Goal: Understand process/instructions

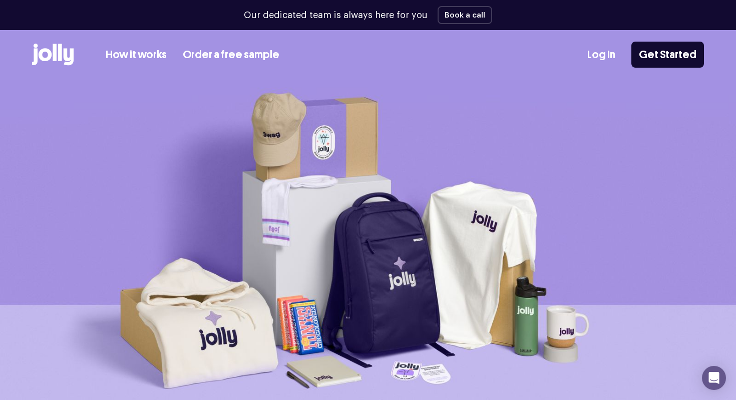
click at [139, 57] on link "How it works" at bounding box center [136, 55] width 61 height 17
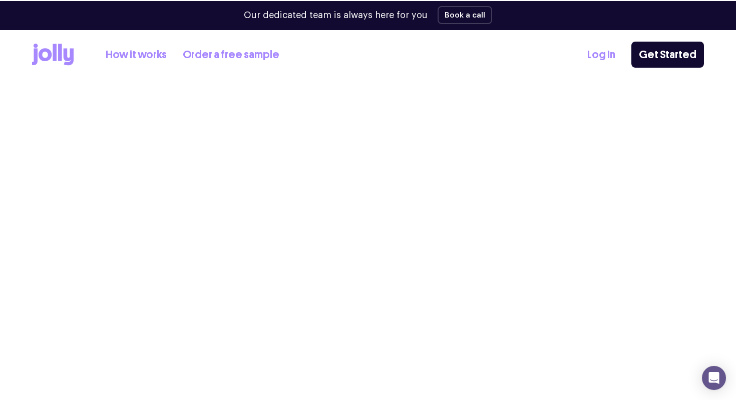
click at [141, 54] on link "How it works" at bounding box center [136, 55] width 61 height 17
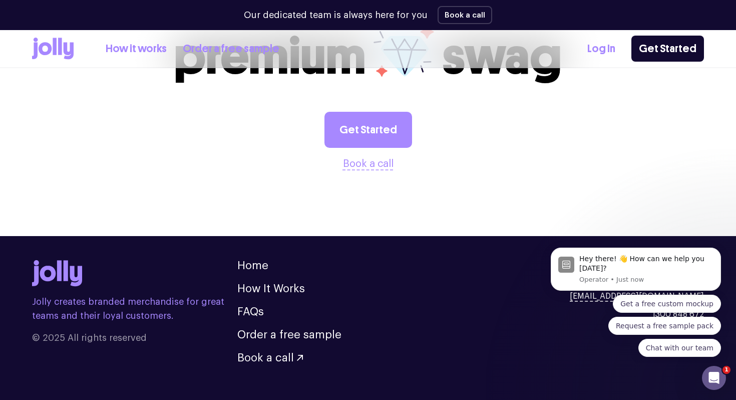
scroll to position [2048, 0]
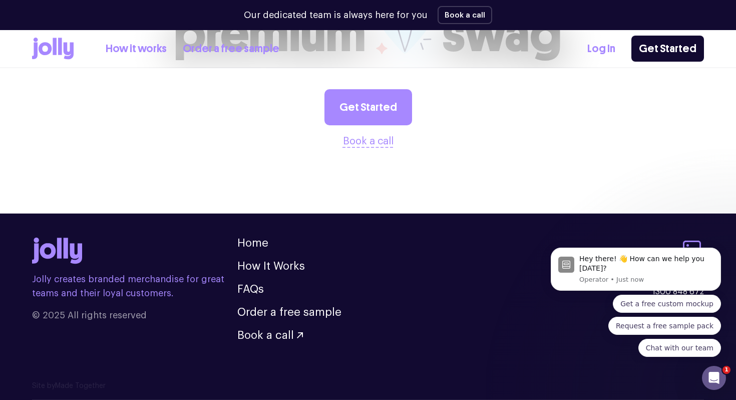
click at [233, 49] on link "Order a free sample" at bounding box center [231, 49] width 97 height 17
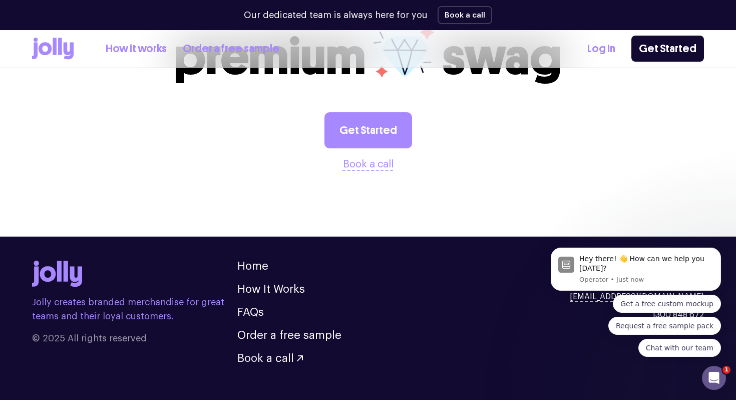
scroll to position [1176, 0]
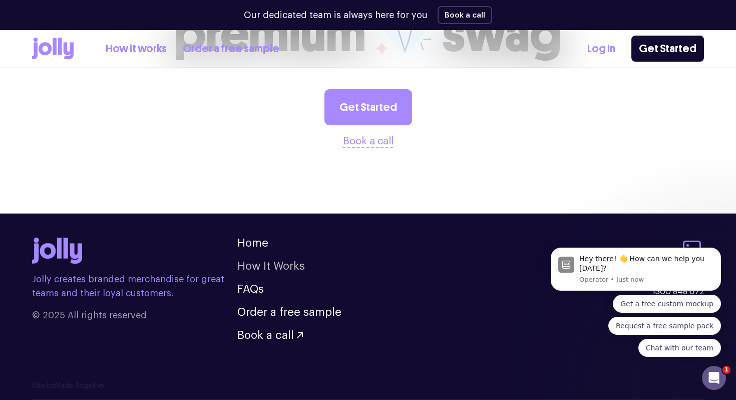
click at [287, 263] on link "How It Works" at bounding box center [271, 265] width 68 height 11
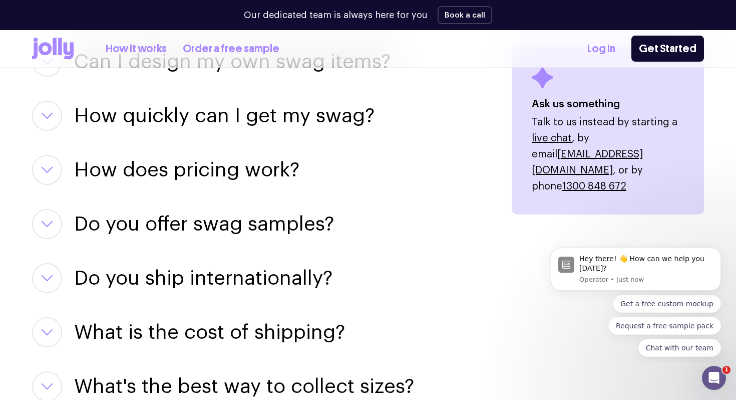
scroll to position [1328, 0]
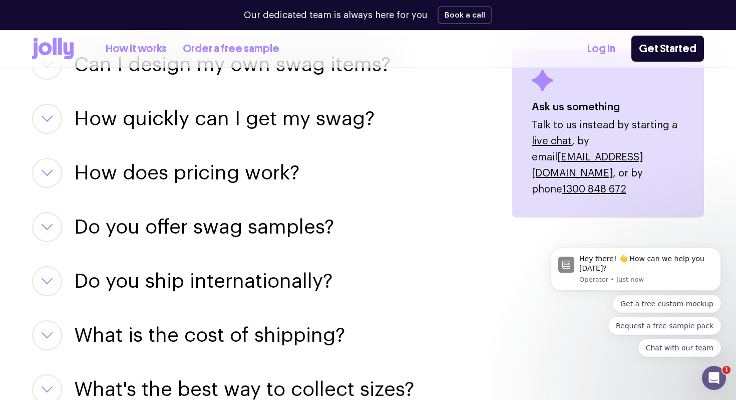
click at [217, 173] on h3 "How does pricing work?" at bounding box center [186, 173] width 225 height 30
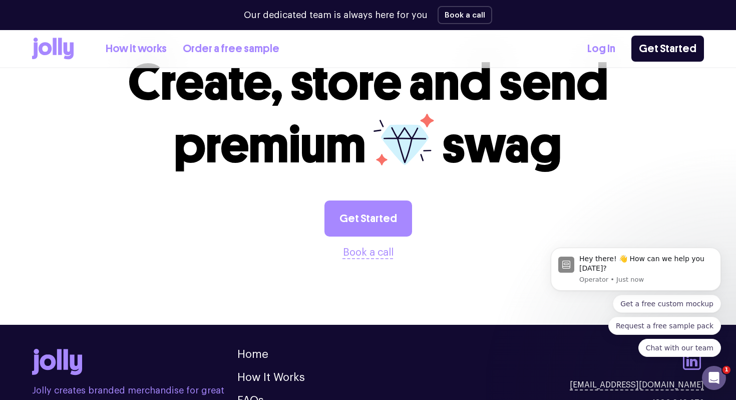
scroll to position [2144, 0]
